Goal: Task Accomplishment & Management: Manage account settings

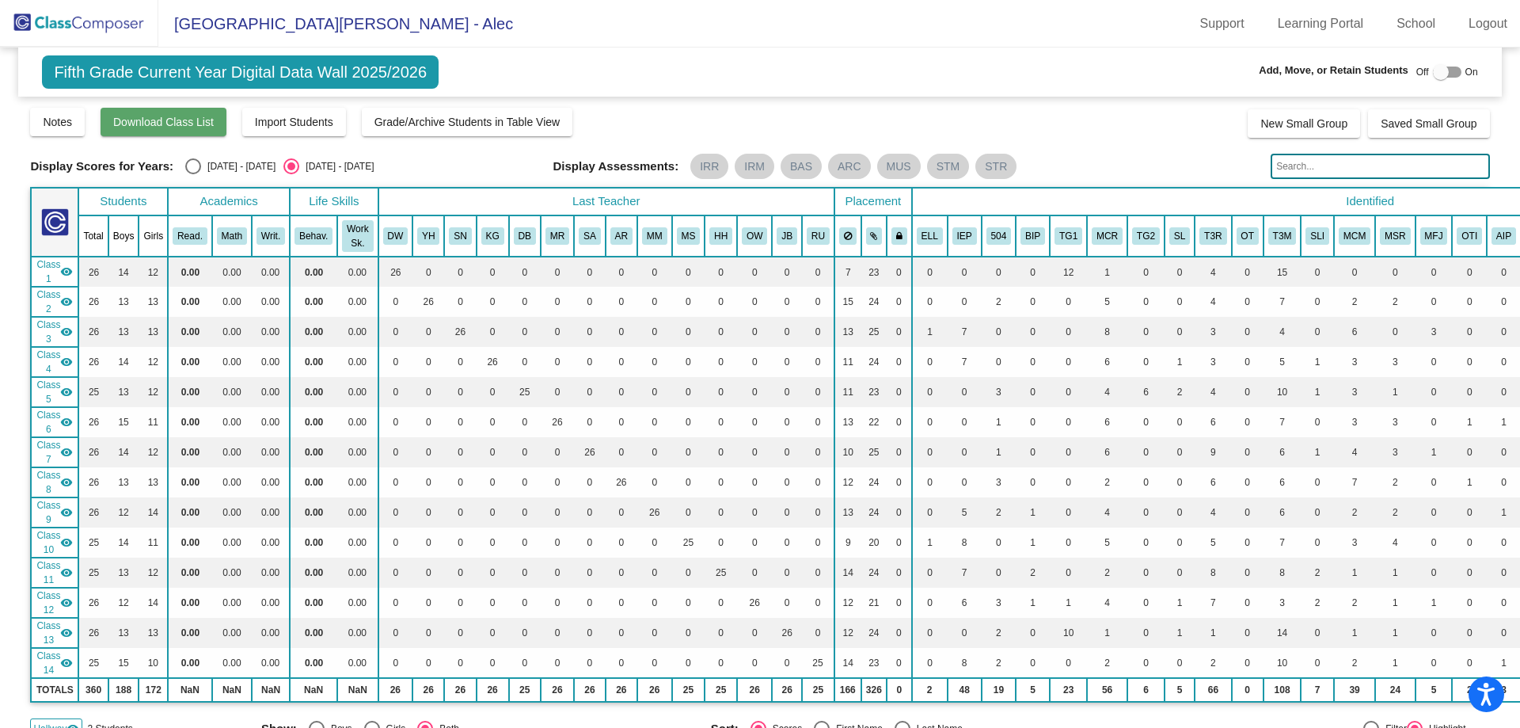
click at [169, 125] on span "Download Class List" at bounding box center [163, 122] width 101 height 13
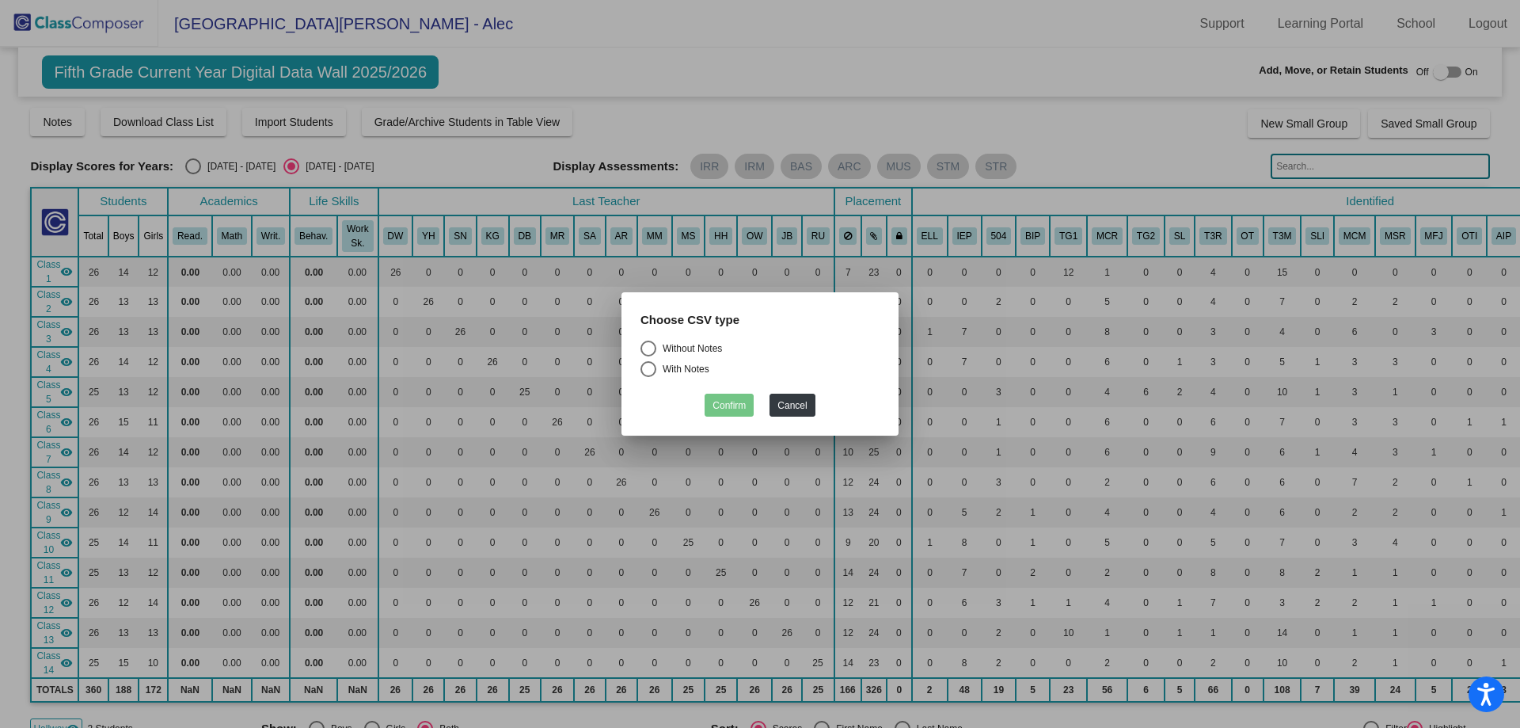
click at [653, 345] on div "Select an option" at bounding box center [649, 348] width 16 height 16
click at [649, 356] on input "Without Notes" at bounding box center [648, 356] width 1 height 1
radio input "true"
click at [733, 406] on button "Confirm" at bounding box center [729, 405] width 49 height 23
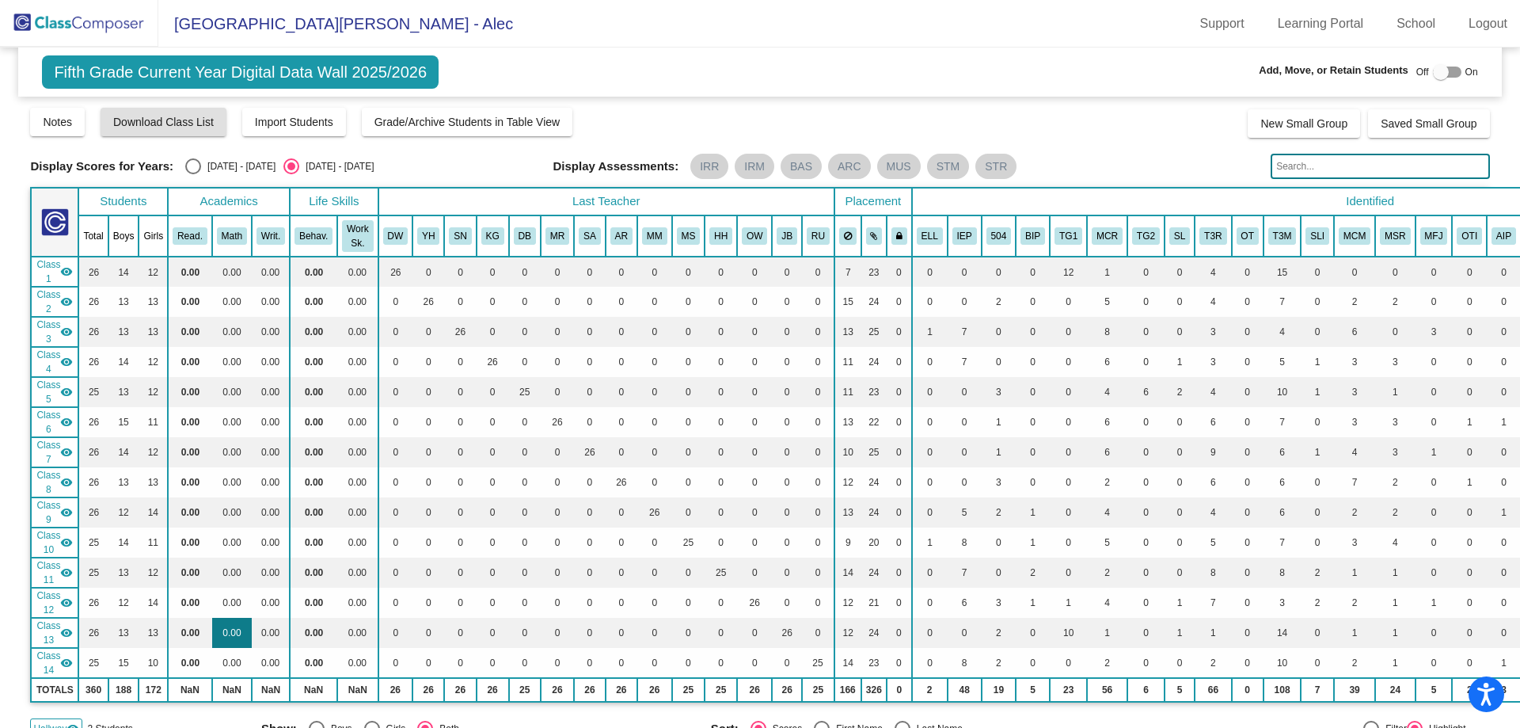
scroll to position [396, 0]
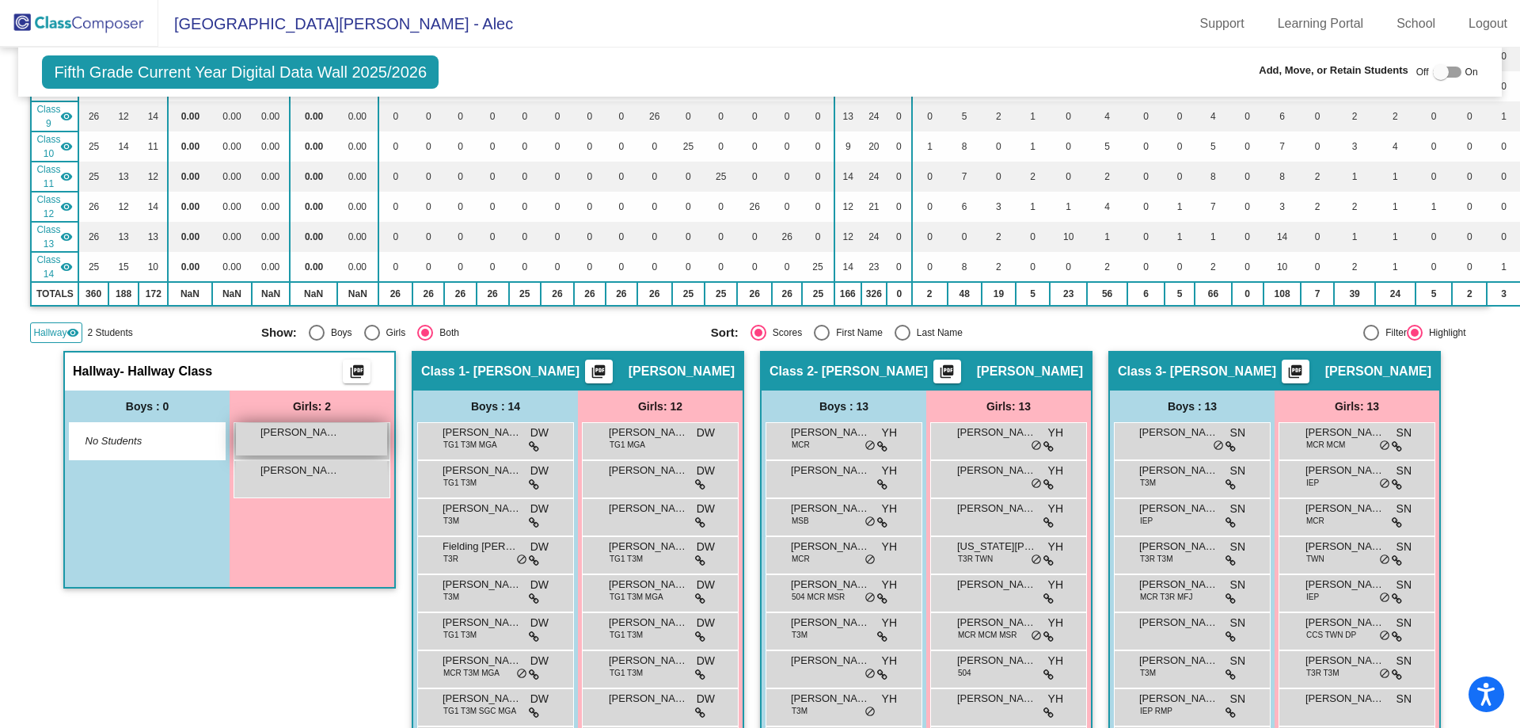
click at [302, 434] on span "[PERSON_NAME]" at bounding box center [300, 432] width 79 height 16
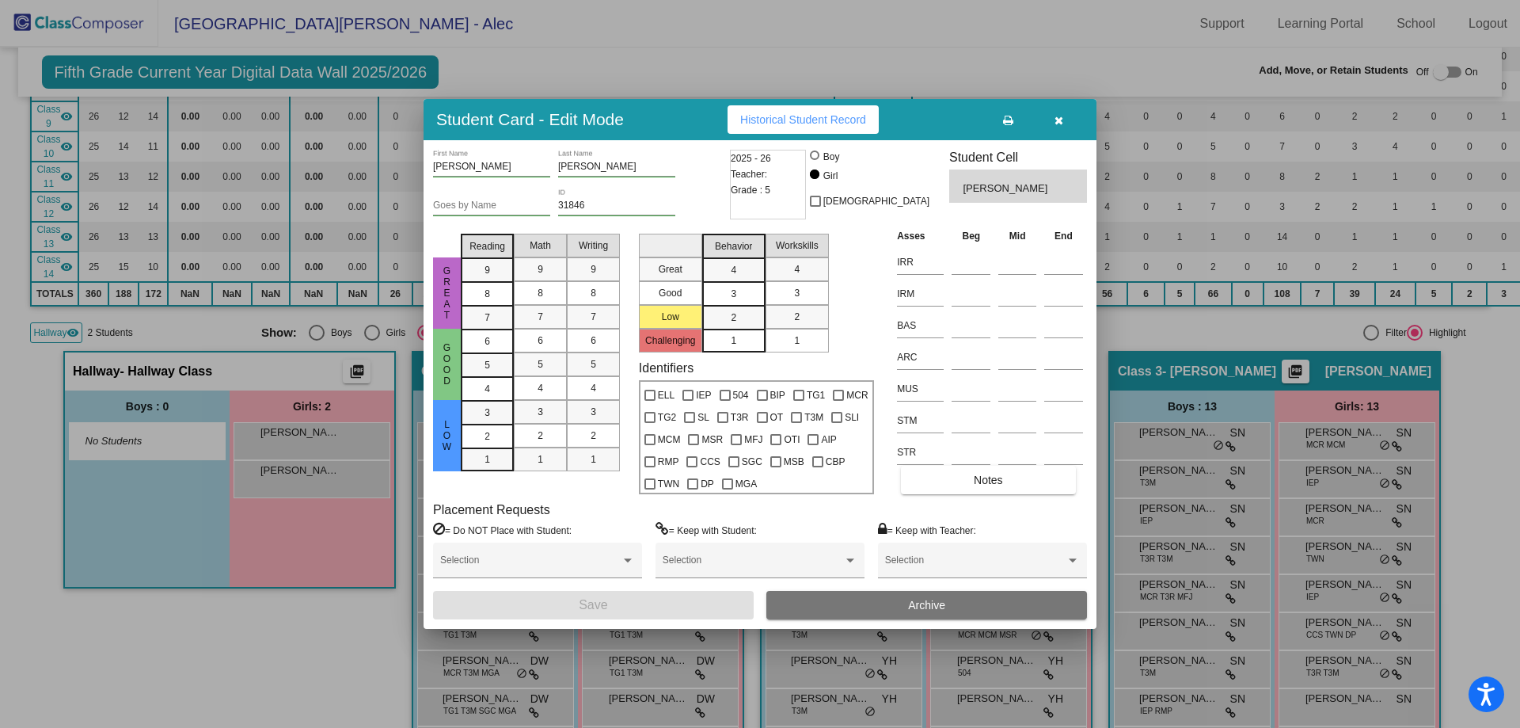
click at [580, 203] on input "31846" at bounding box center [616, 205] width 117 height 11
click at [1055, 117] on icon "button" at bounding box center [1059, 120] width 9 height 11
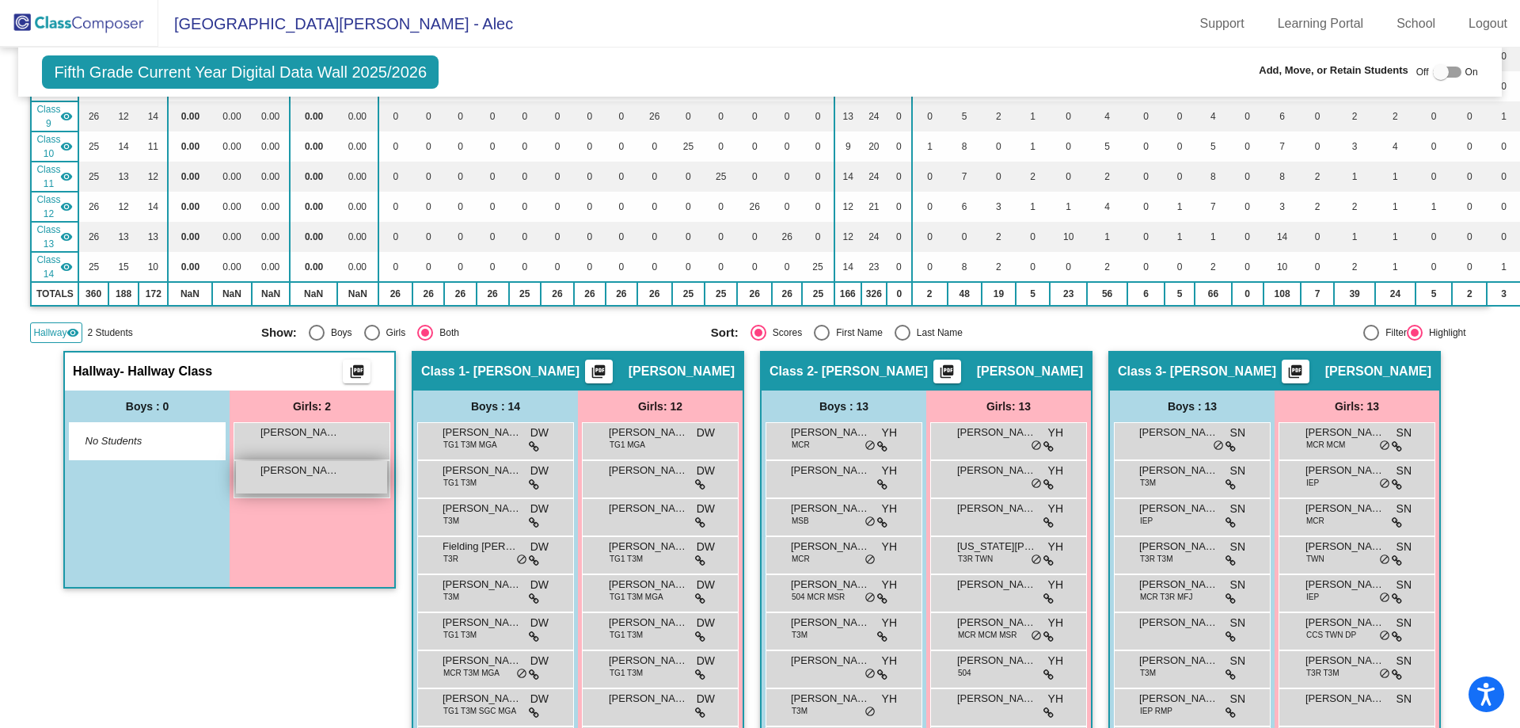
click at [337, 473] on div "[PERSON_NAME] [PERSON_NAME] [PERSON_NAME] lock do_not_disturb_alt" at bounding box center [311, 477] width 151 height 32
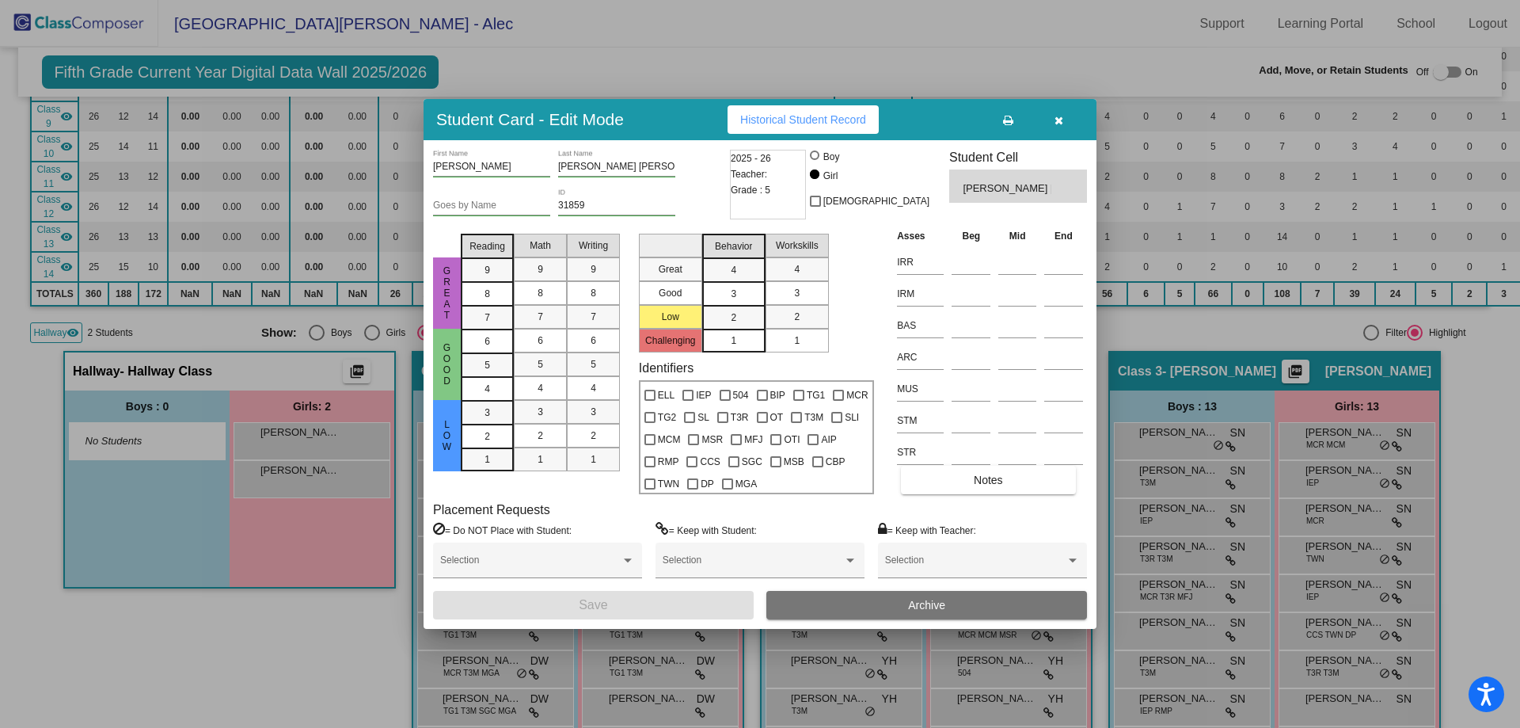
click at [590, 209] on input "31859" at bounding box center [616, 205] width 117 height 11
click at [1063, 126] on icon "button" at bounding box center [1059, 120] width 9 height 11
